Goal: Information Seeking & Learning: Check status

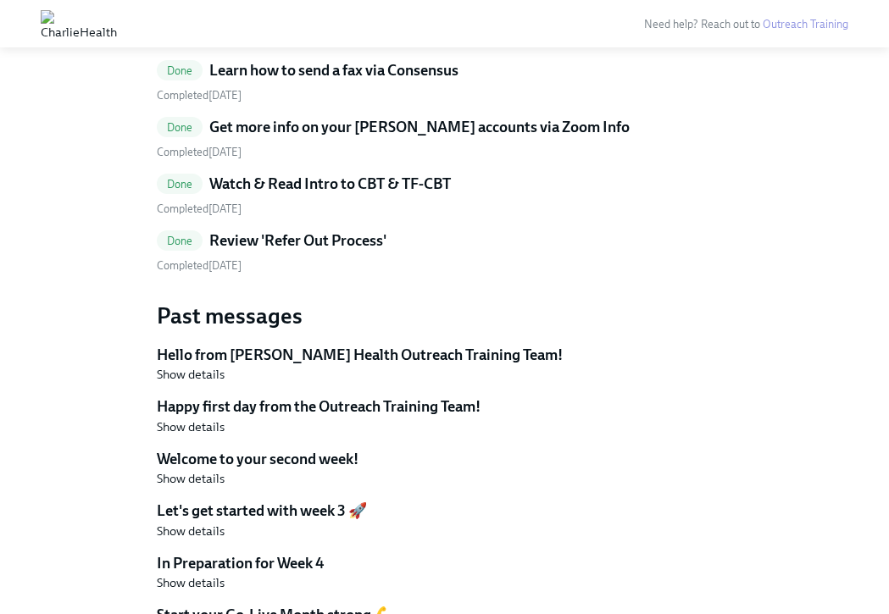
scroll to position [2231, 0]
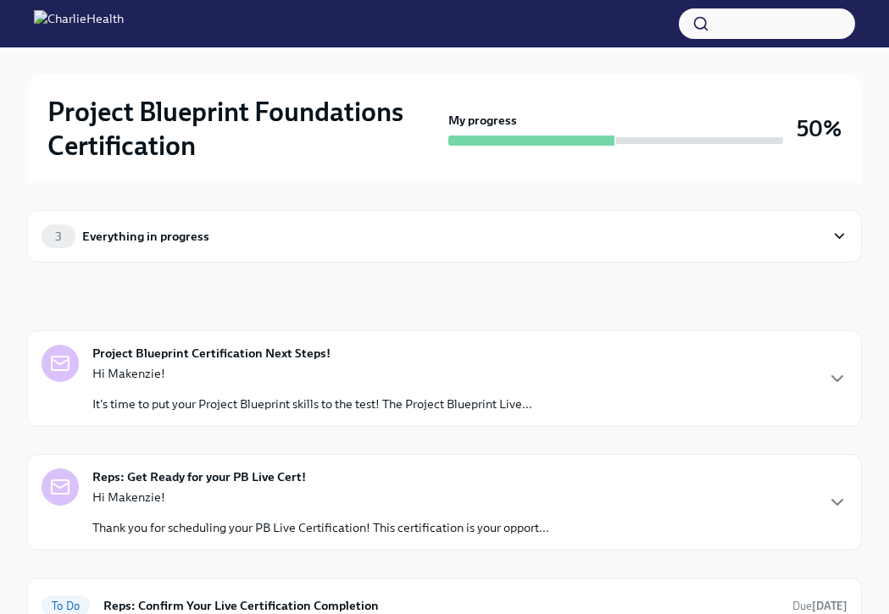
scroll to position [81, 0]
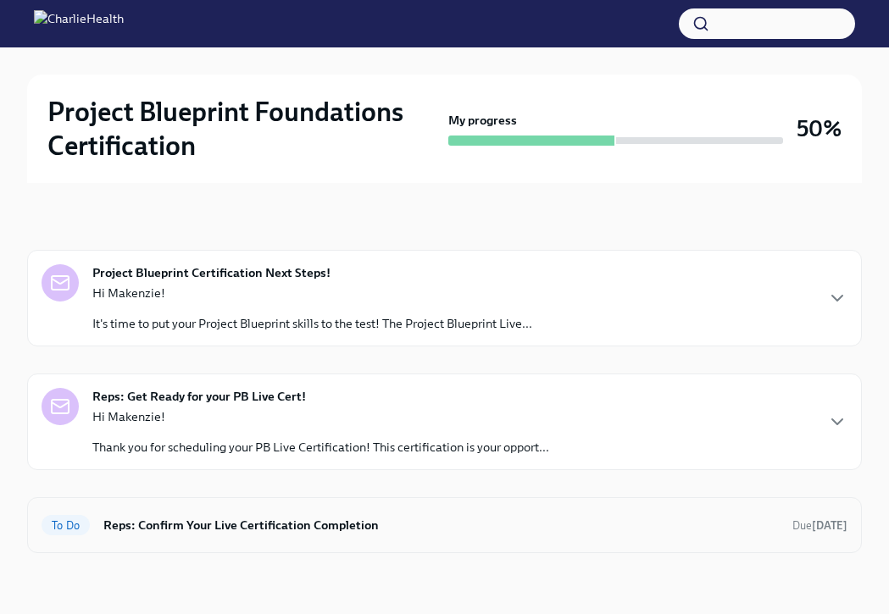
click at [385, 538] on div "To Do Reps: Confirm Your Live Certification Completion Due [DATE]" at bounding box center [445, 525] width 806 height 27
click at [214, 410] on p "Hi Makenzie!" at bounding box center [320, 417] width 457 height 17
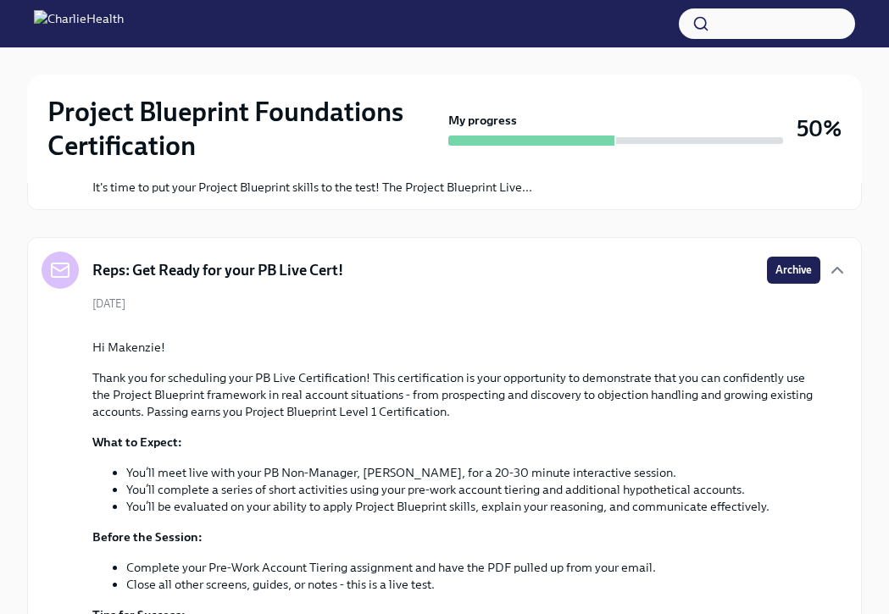
scroll to position [196, 0]
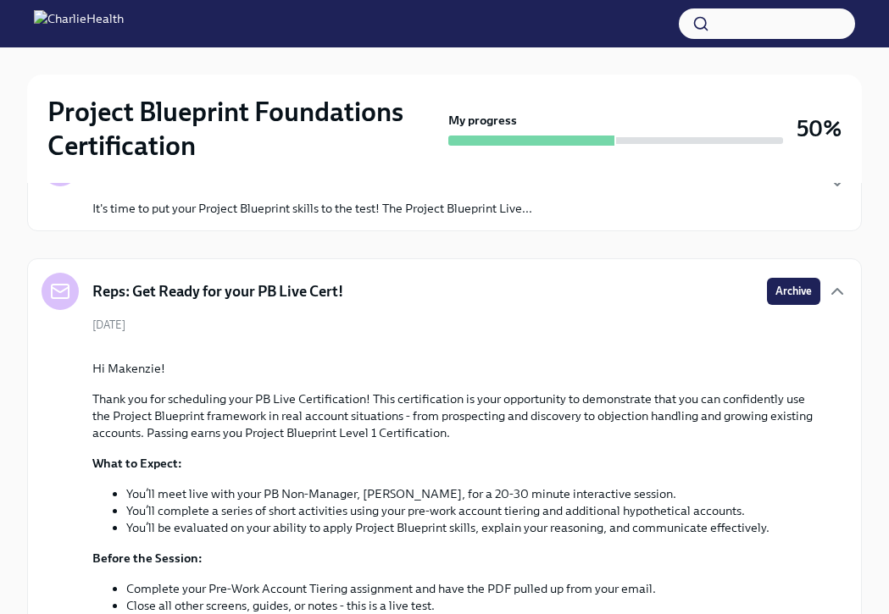
click at [337, 199] on div "Hi Makenzie! It's time to put your Project Blueprint skills to the test! The Pr…" at bounding box center [312, 193] width 440 height 47
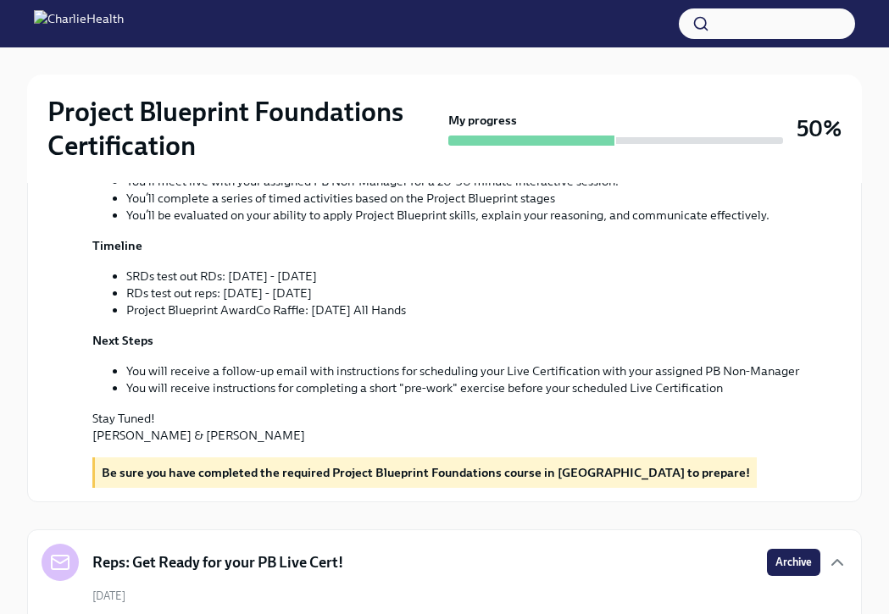
scroll to position [0, 0]
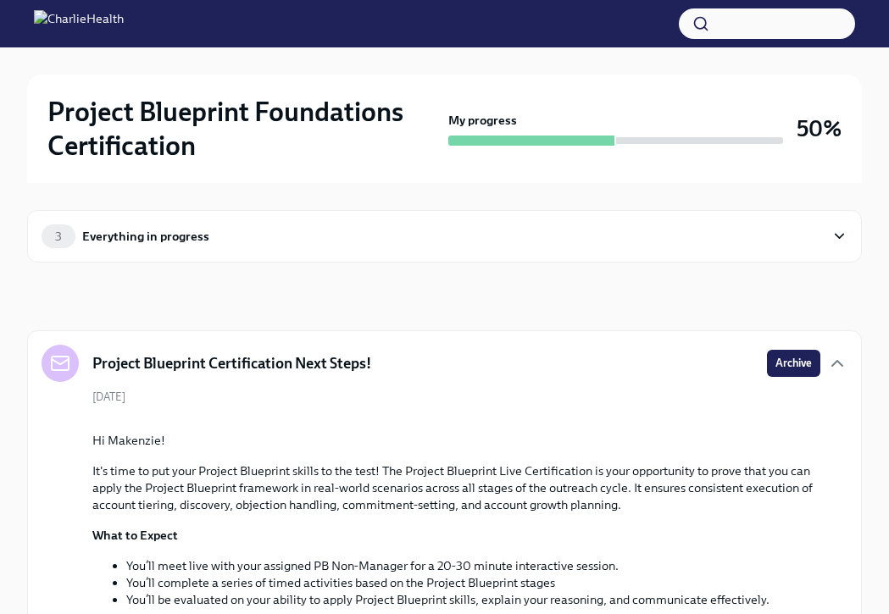
click at [342, 233] on div "3 Everything in progress" at bounding box center [433, 237] width 783 height 24
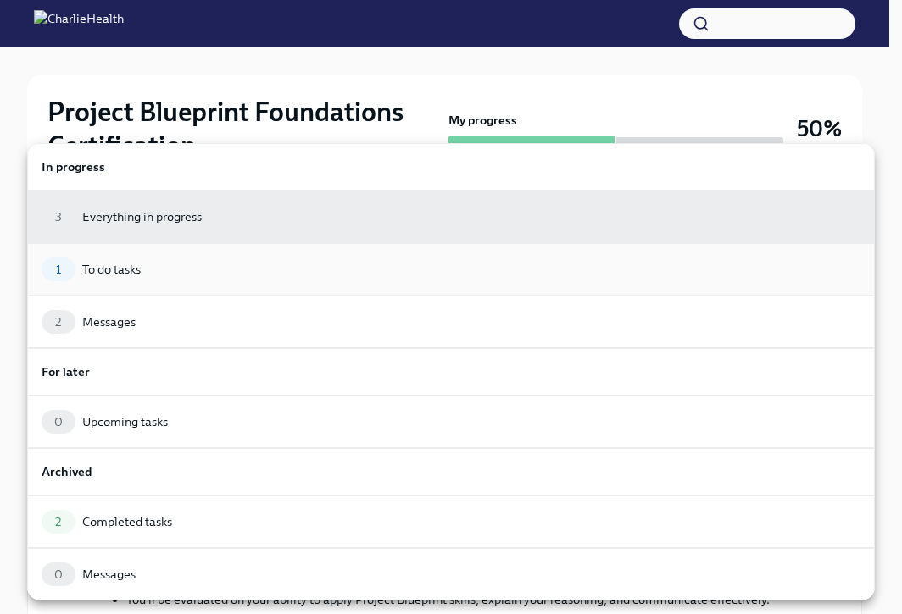
click at [285, 277] on div "1 To do tasks" at bounding box center [451, 270] width 819 height 24
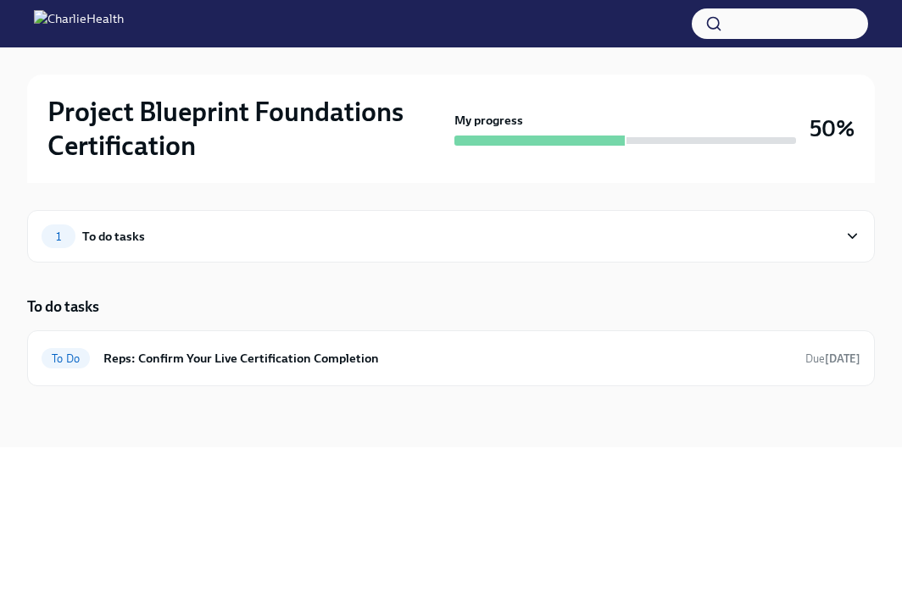
click at [255, 247] on div "1 To do tasks" at bounding box center [440, 237] width 796 height 24
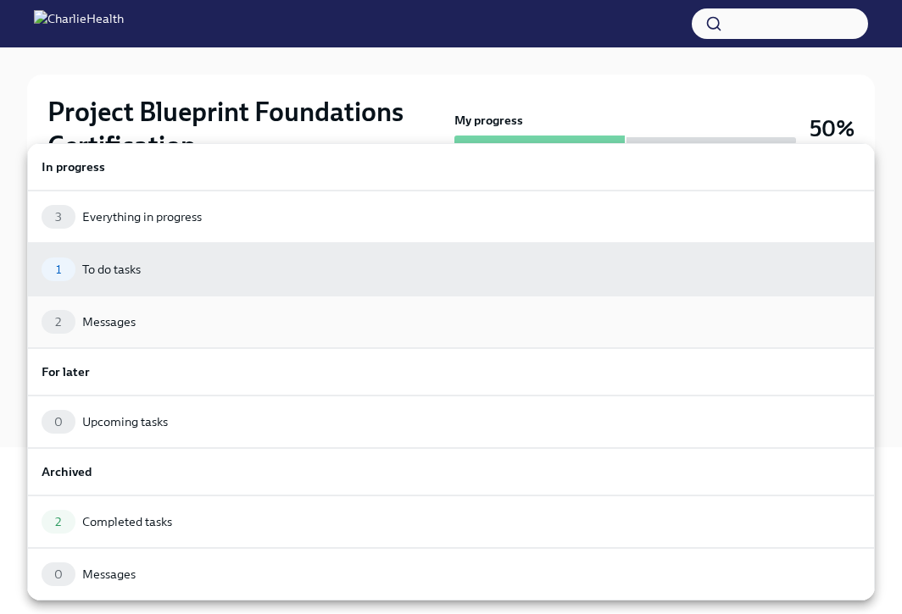
click at [205, 338] on div "2 Messages" at bounding box center [451, 322] width 848 height 53
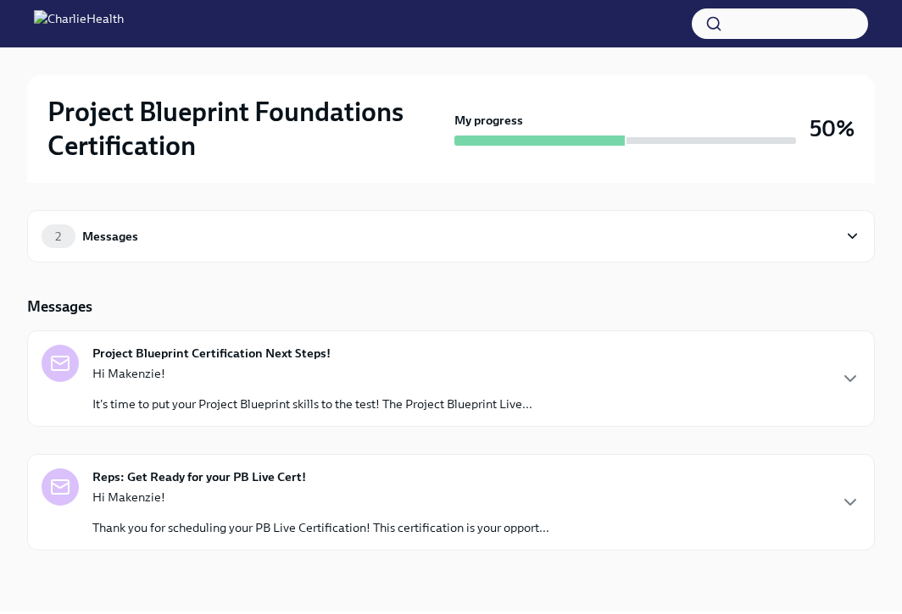
click at [226, 369] on p "Hi Makenzie!" at bounding box center [312, 373] width 440 height 17
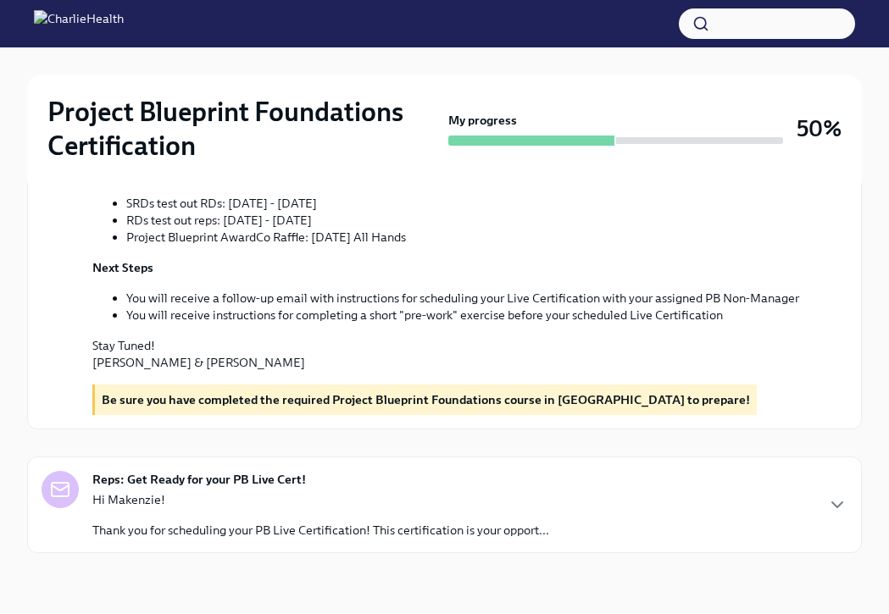
click at [268, 487] on strong "Reps: Get Ready for your PB Live Cert!" at bounding box center [199, 479] width 214 height 17
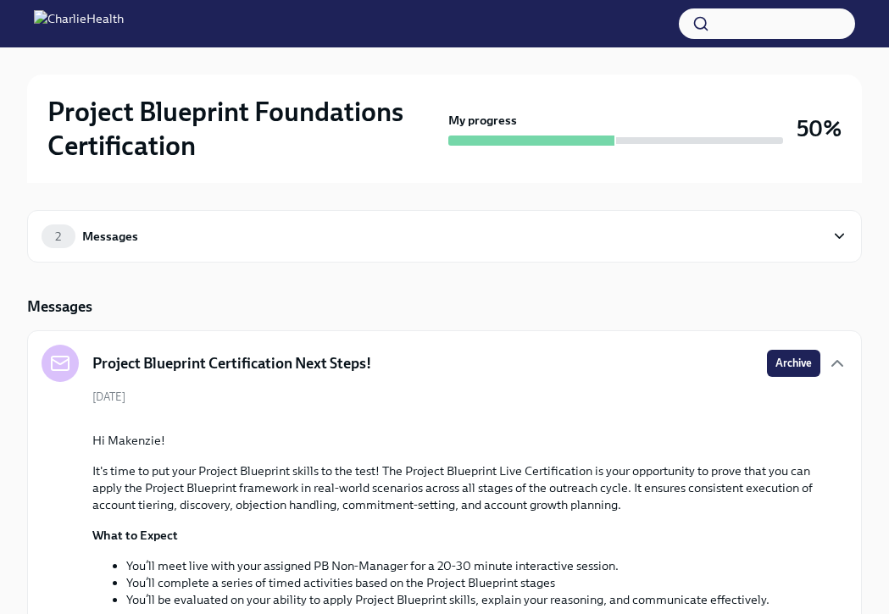
click at [119, 243] on div "Messages" at bounding box center [110, 236] width 56 height 19
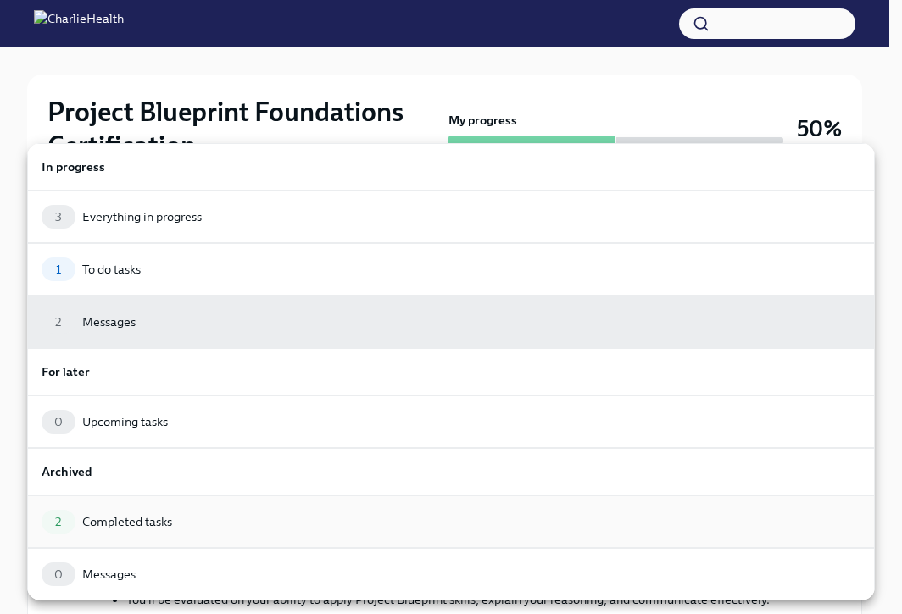
click at [137, 514] on div "Completed tasks" at bounding box center [127, 522] width 90 height 17
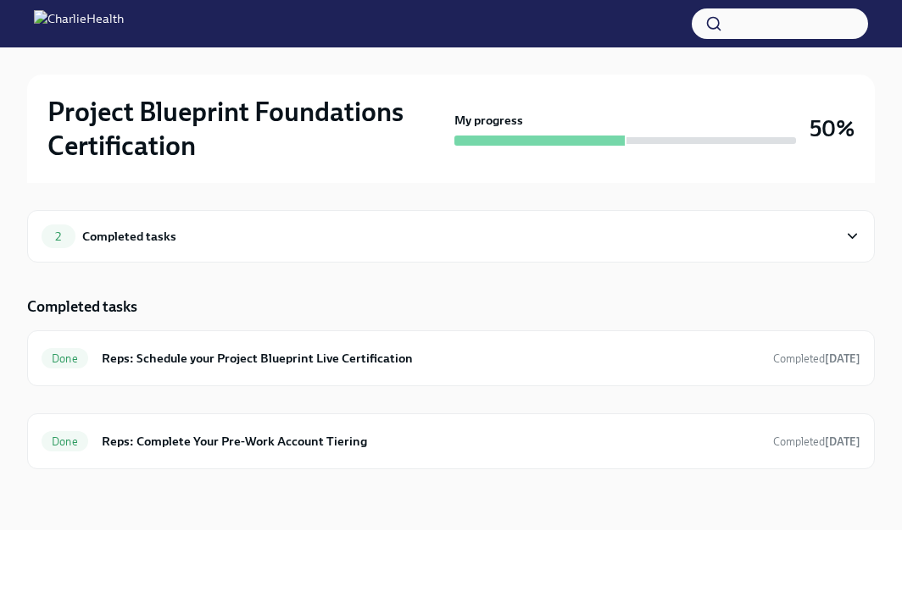
click at [266, 498] on div "2 Completed tasks Completed tasks Done Reps: Schedule your Project Blueprint Li…" at bounding box center [451, 357] width 848 height 348
click at [252, 467] on div "Done Reps: Complete Your Pre-Work Account Tiering Completed [DATE]" at bounding box center [451, 442] width 848 height 56
click at [246, 448] on h6 "Reps: Complete Your Pre-Work Account Tiering" at bounding box center [431, 441] width 658 height 19
